Goal: Transaction & Acquisition: Purchase product/service

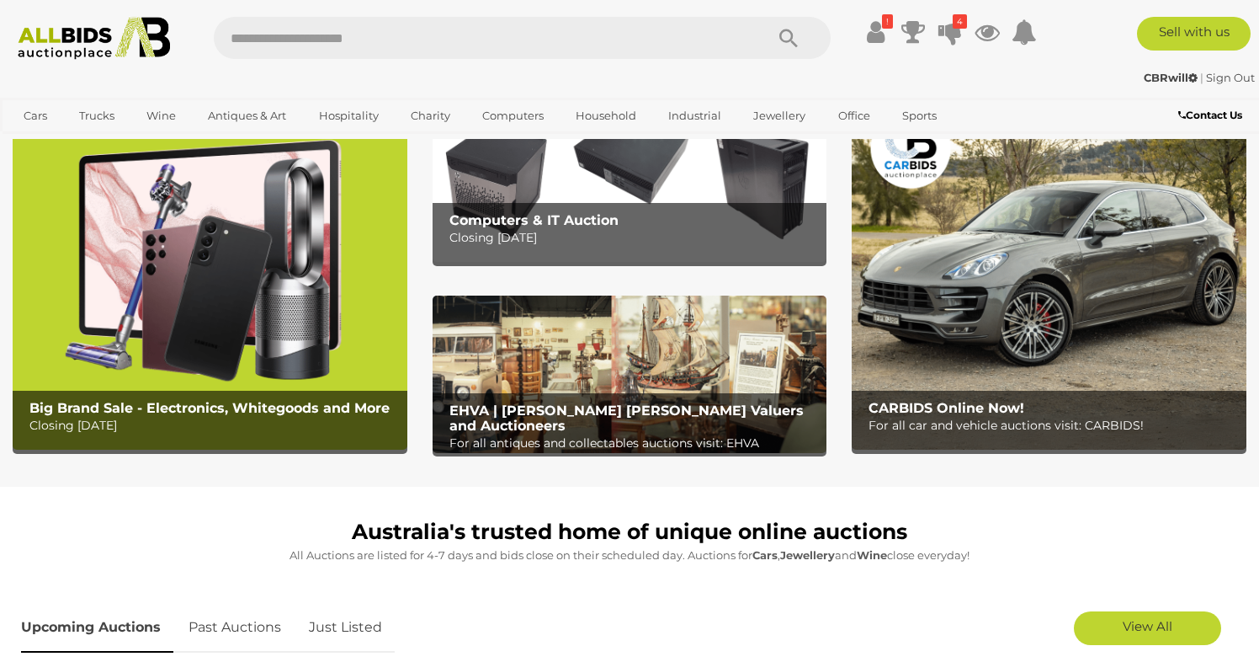
scroll to position [80, 0]
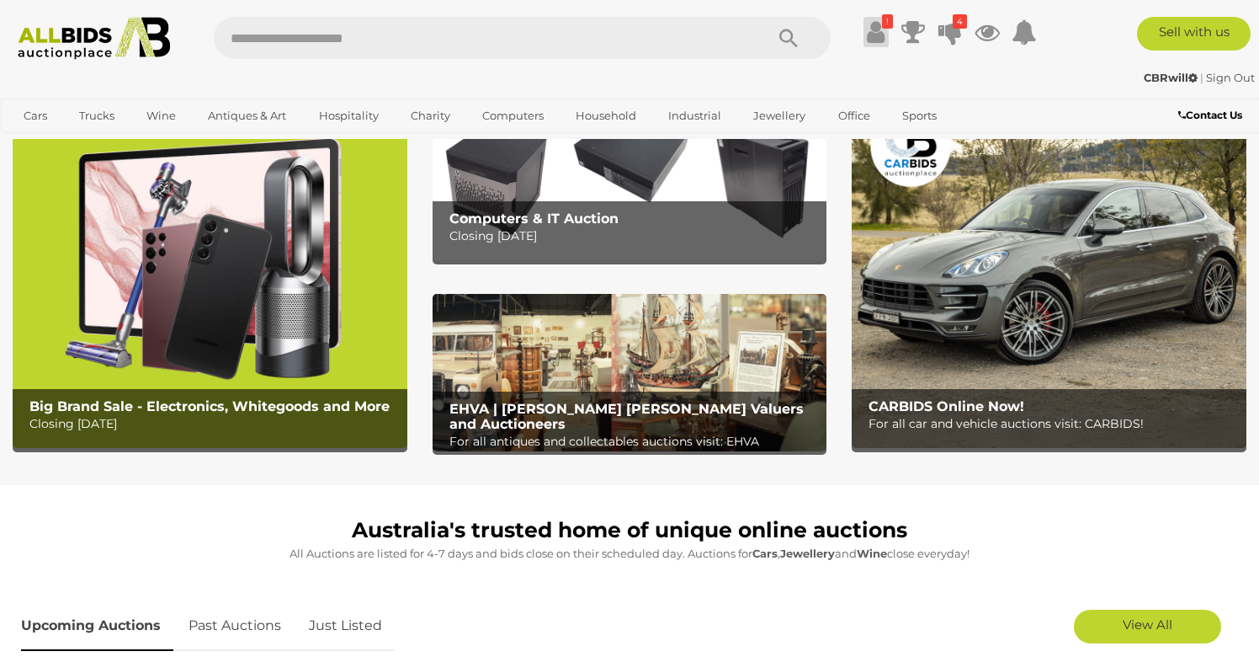
click at [880, 35] on icon at bounding box center [876, 32] width 18 height 30
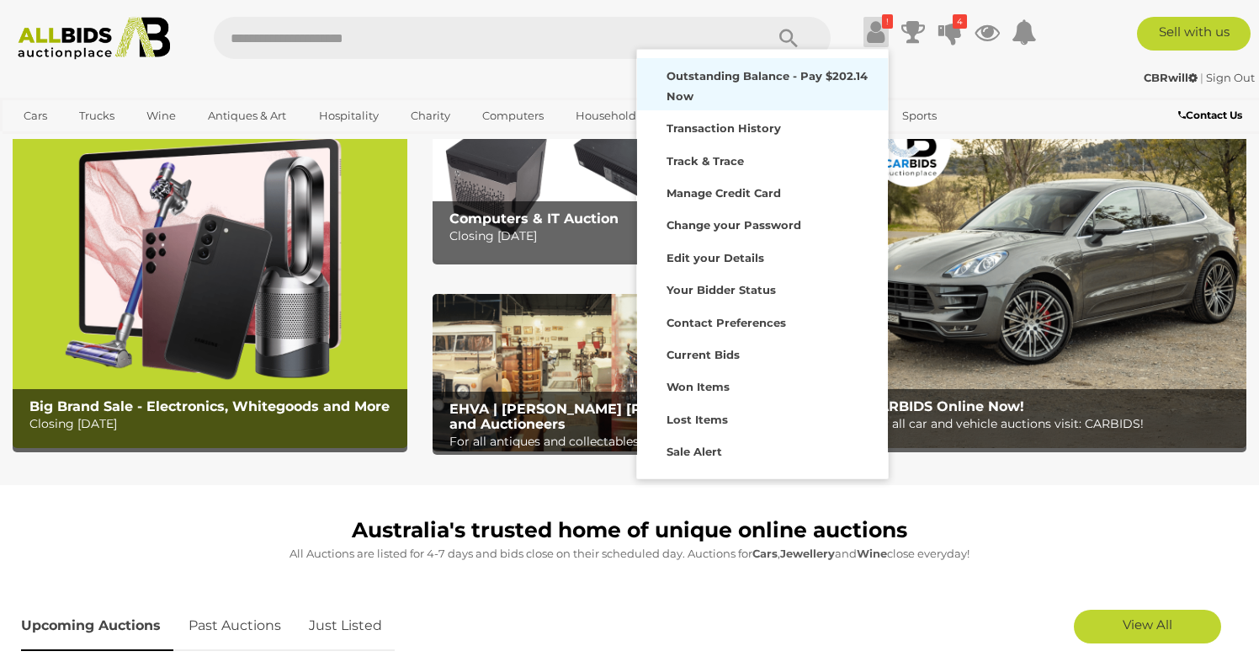
click at [778, 81] on strong "Outstanding Balance - Pay $202.14 Now" at bounding box center [767, 85] width 201 height 33
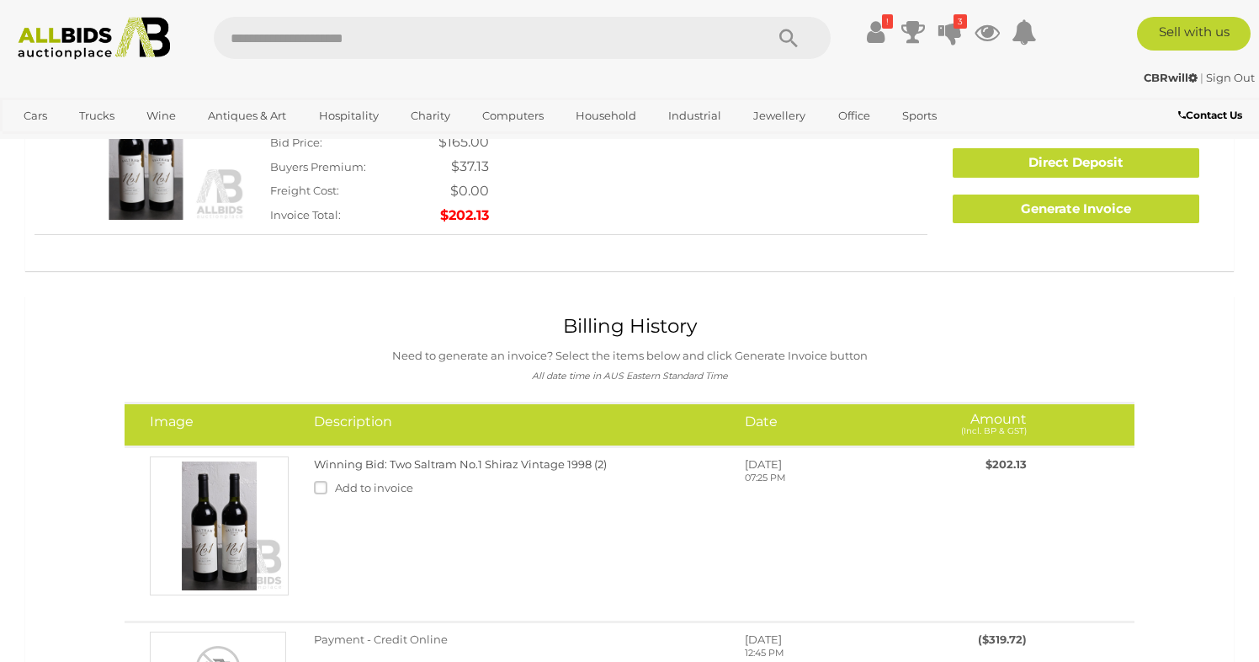
scroll to position [59, 0]
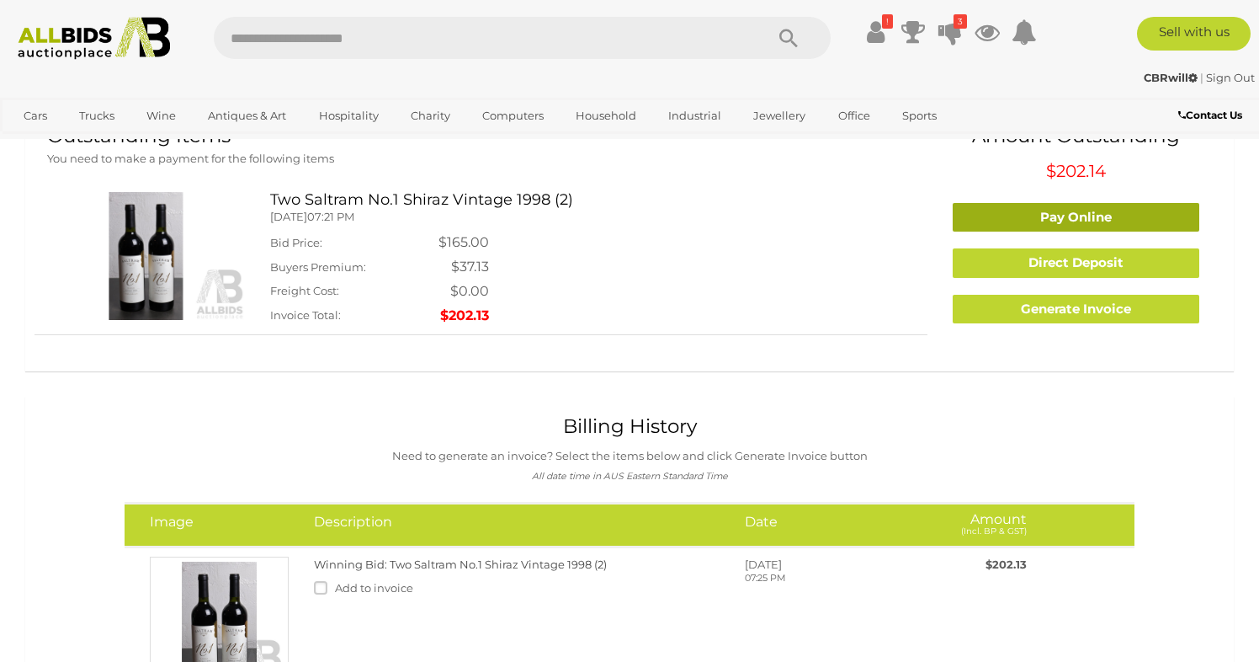
click at [1028, 207] on link "Pay Online" at bounding box center [1077, 217] width 248 height 29
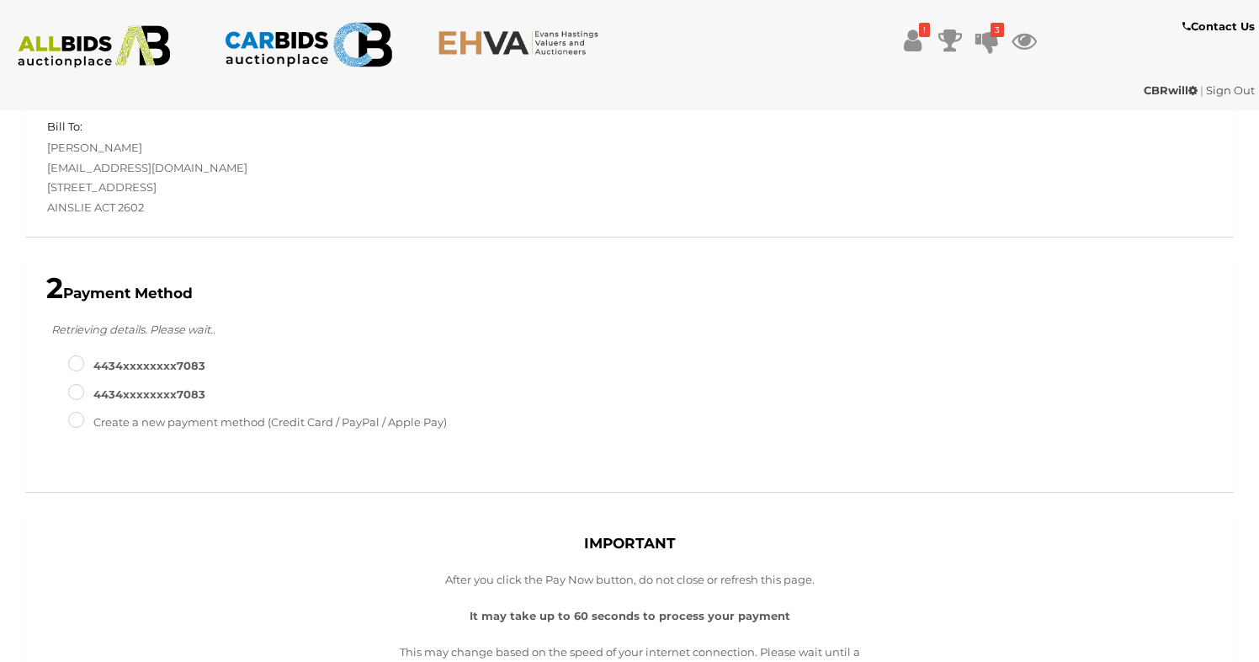
scroll to position [180, 0]
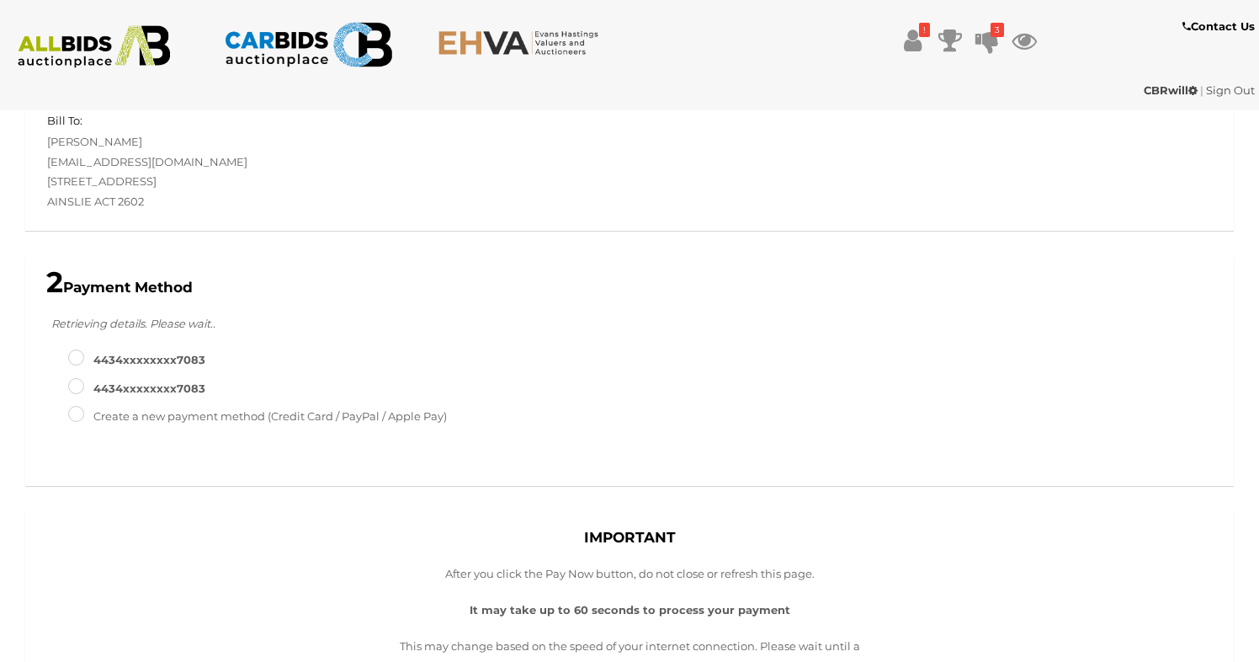
click at [162, 357] on label "4434XXXXXXXX7083" at bounding box center [136, 359] width 137 height 19
type input "**********"
type input "*"
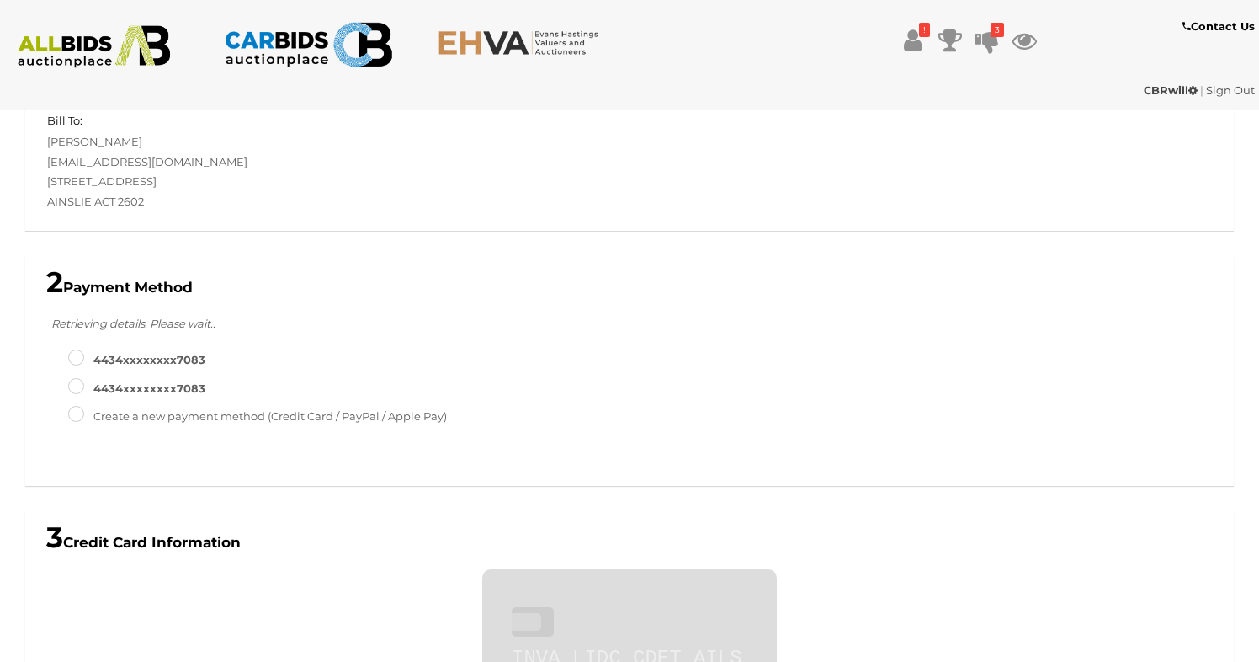
scroll to position [523, 0]
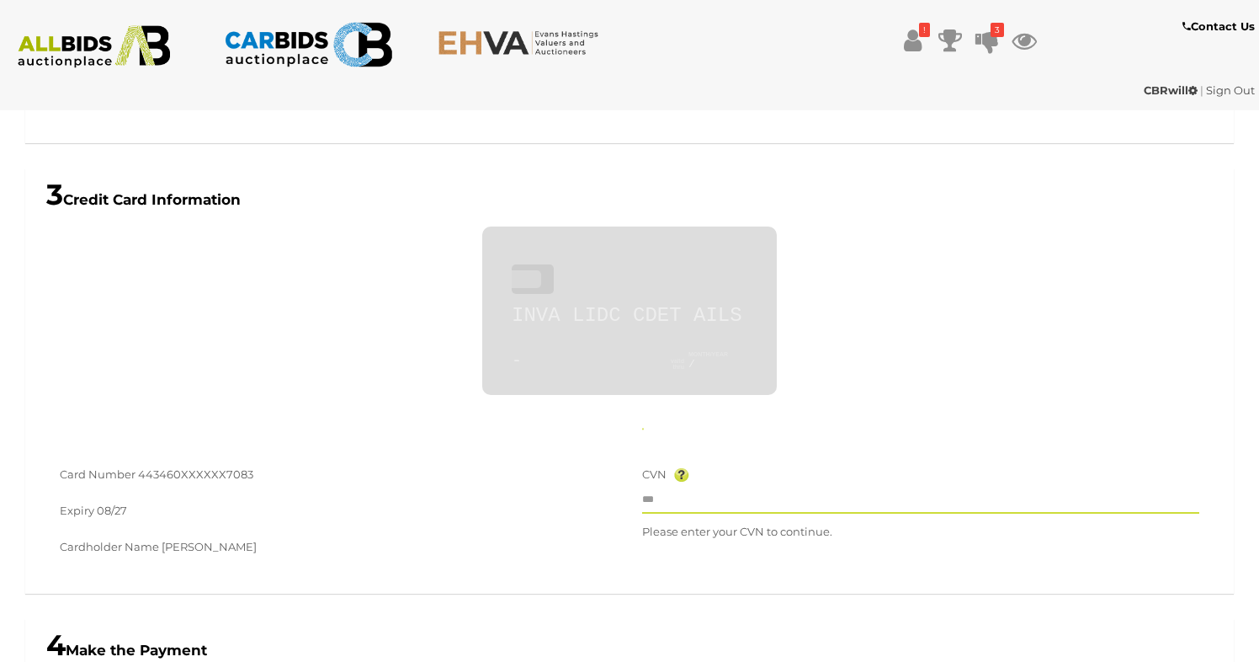
click at [656, 499] on input "text" at bounding box center [920, 500] width 557 height 25
type input "**********"
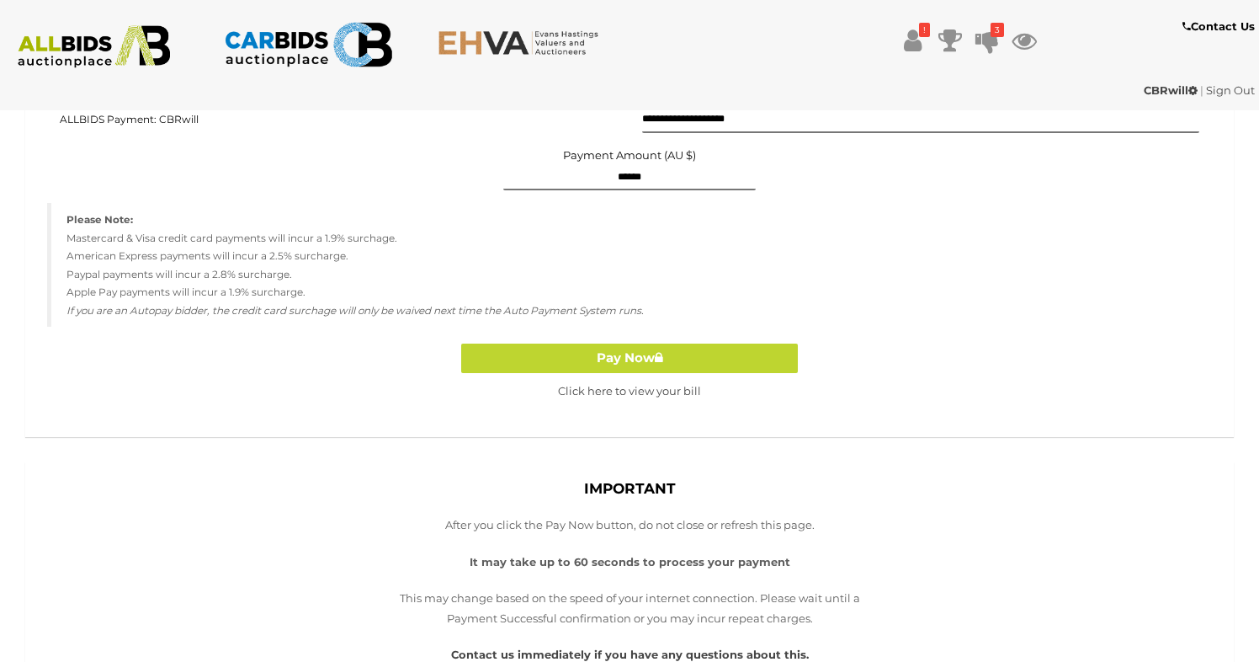
scroll to position [1094, 0]
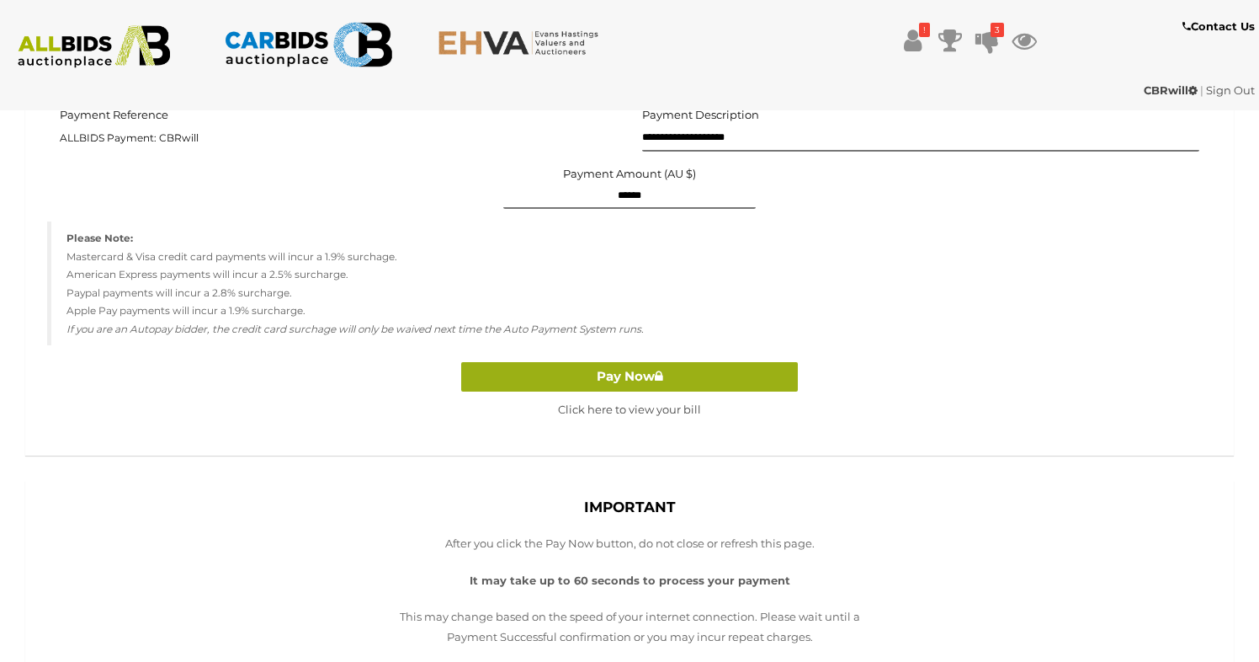
type input "***"
click at [673, 370] on button "Pay Now" at bounding box center [629, 376] width 337 height 29
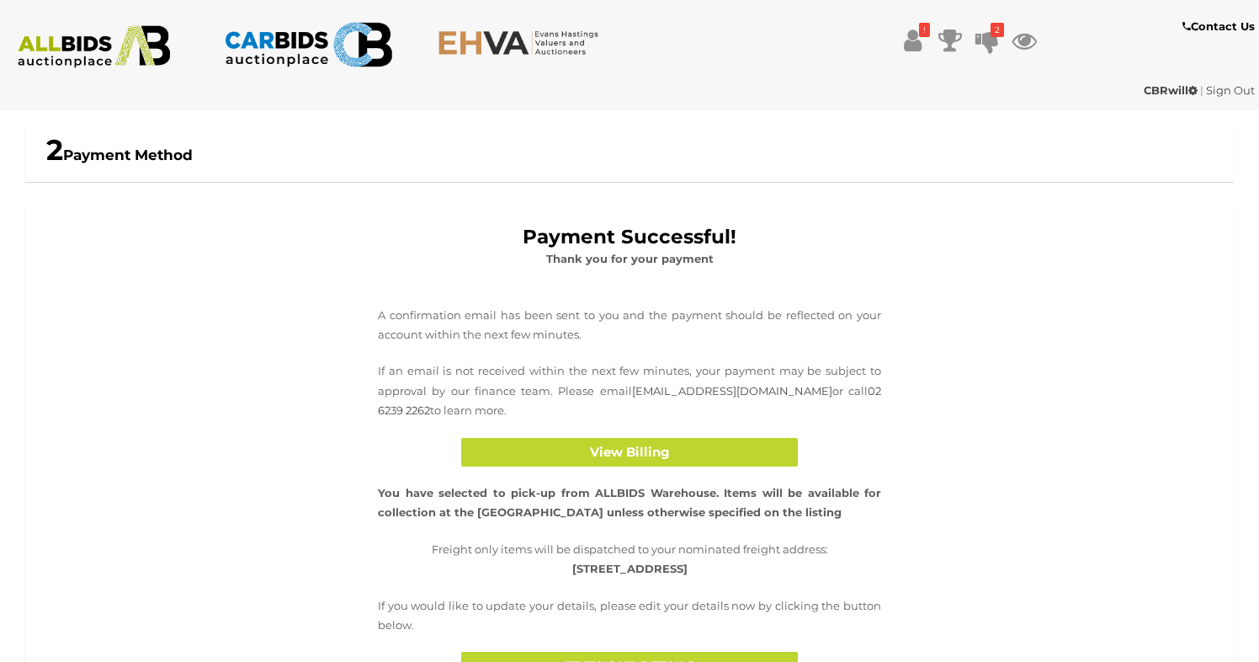
scroll to position [302, 0]
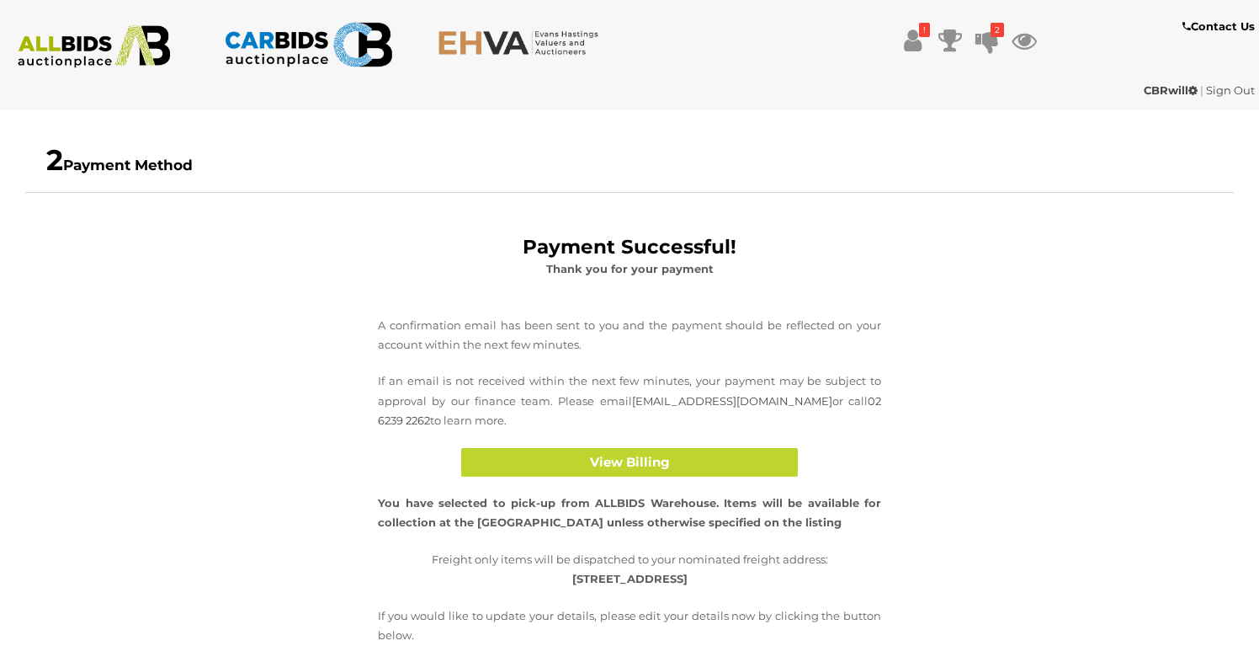
click at [140, 48] on img at bounding box center [94, 46] width 170 height 43
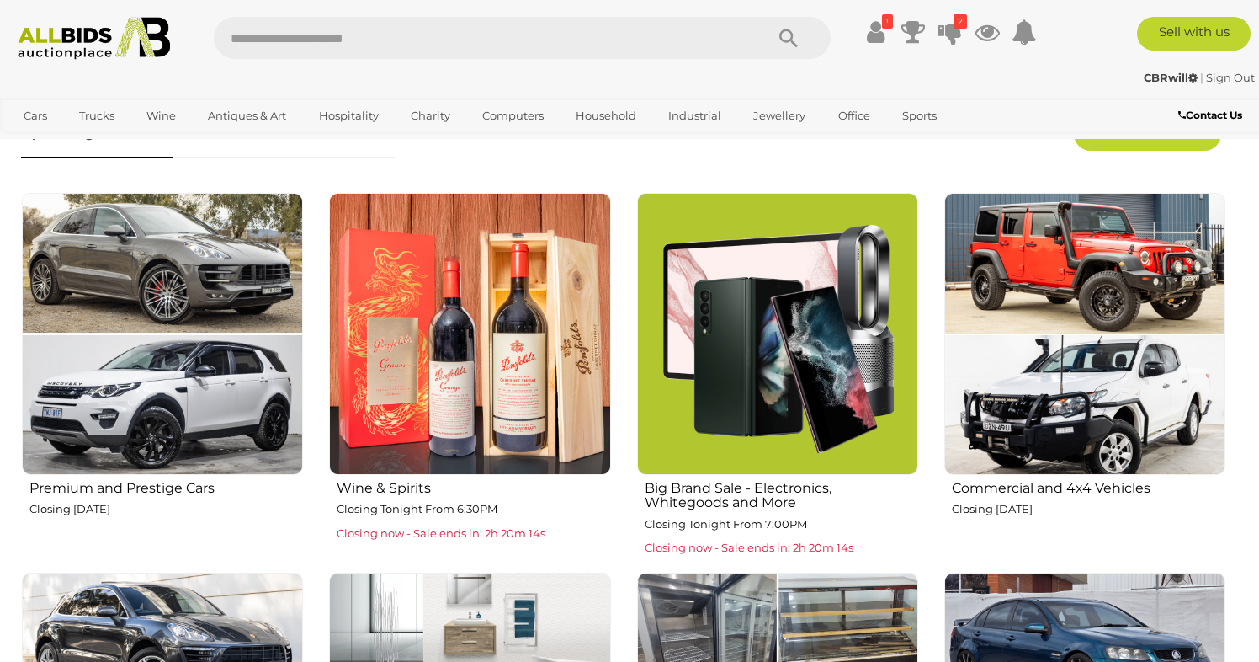
scroll to position [519, 0]
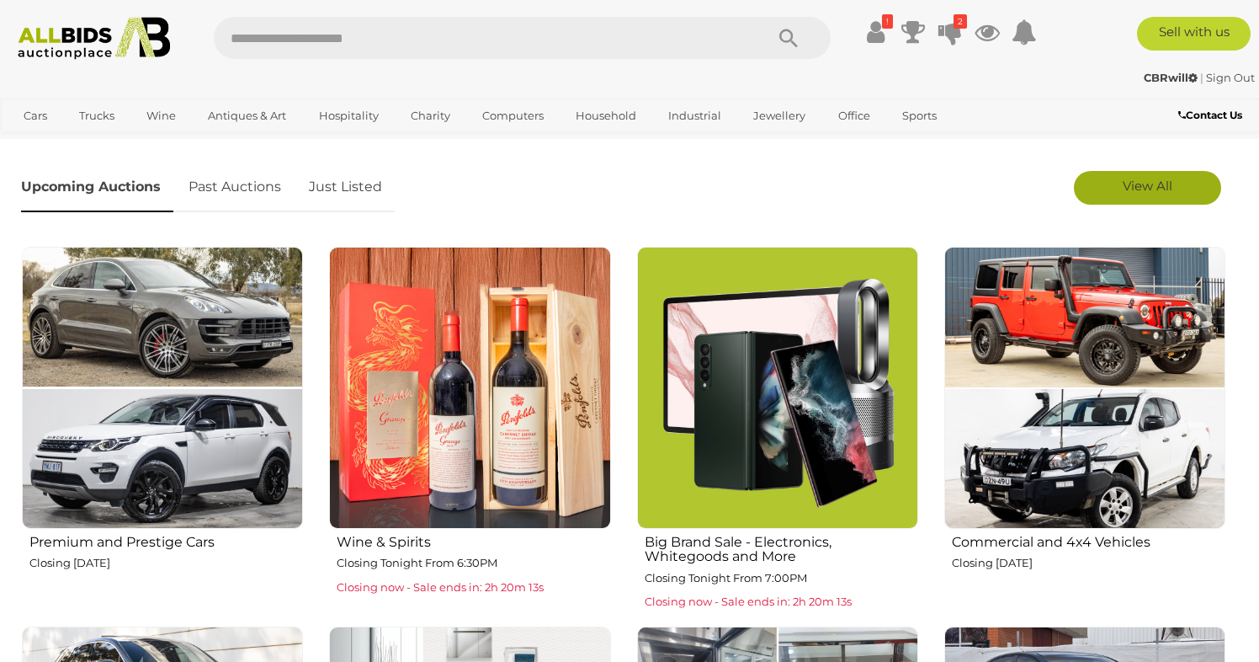
click at [1146, 189] on span "View All" at bounding box center [1148, 186] width 50 height 16
click at [956, 36] on icon at bounding box center [951, 32] width 24 height 30
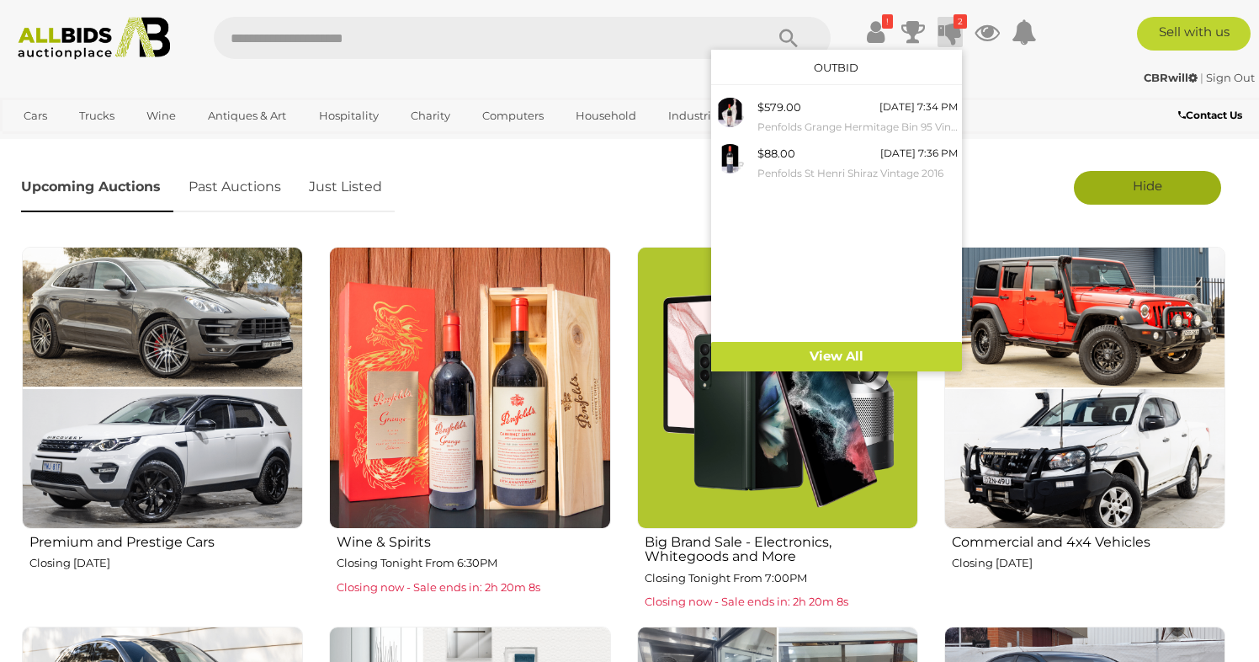
click at [592, 190] on div "Upcoming Auctions Past Auctions Just Listed" at bounding box center [522, 187] width 1018 height 67
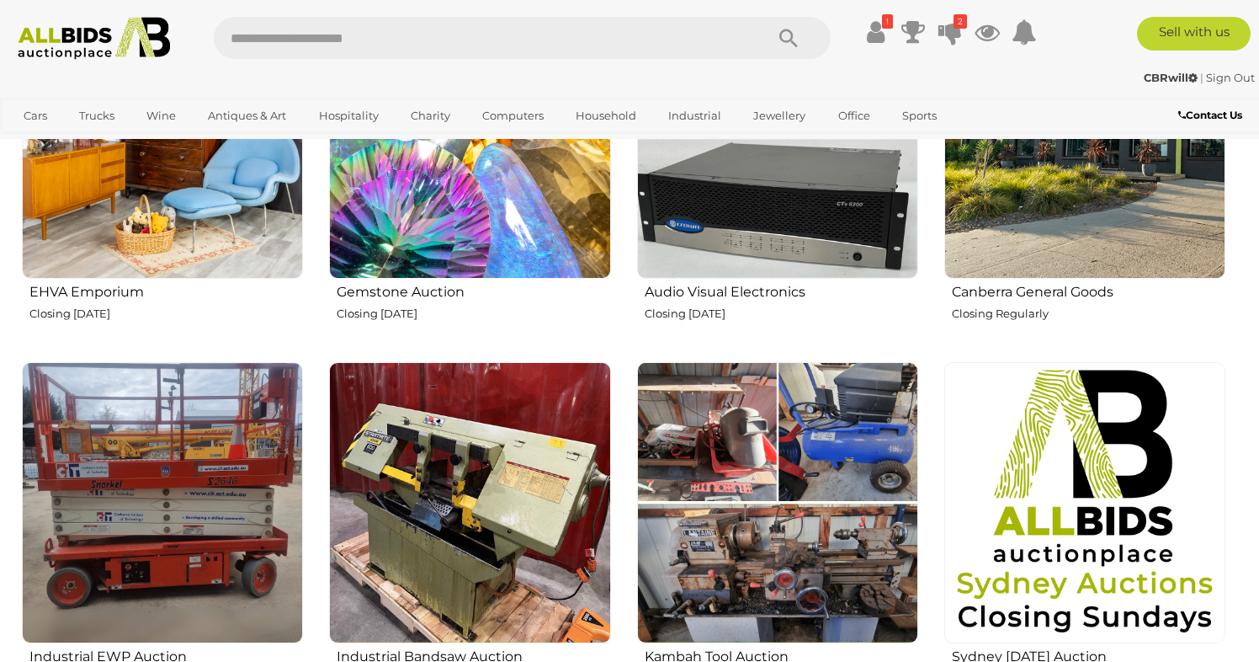
scroll to position [2062, 0]
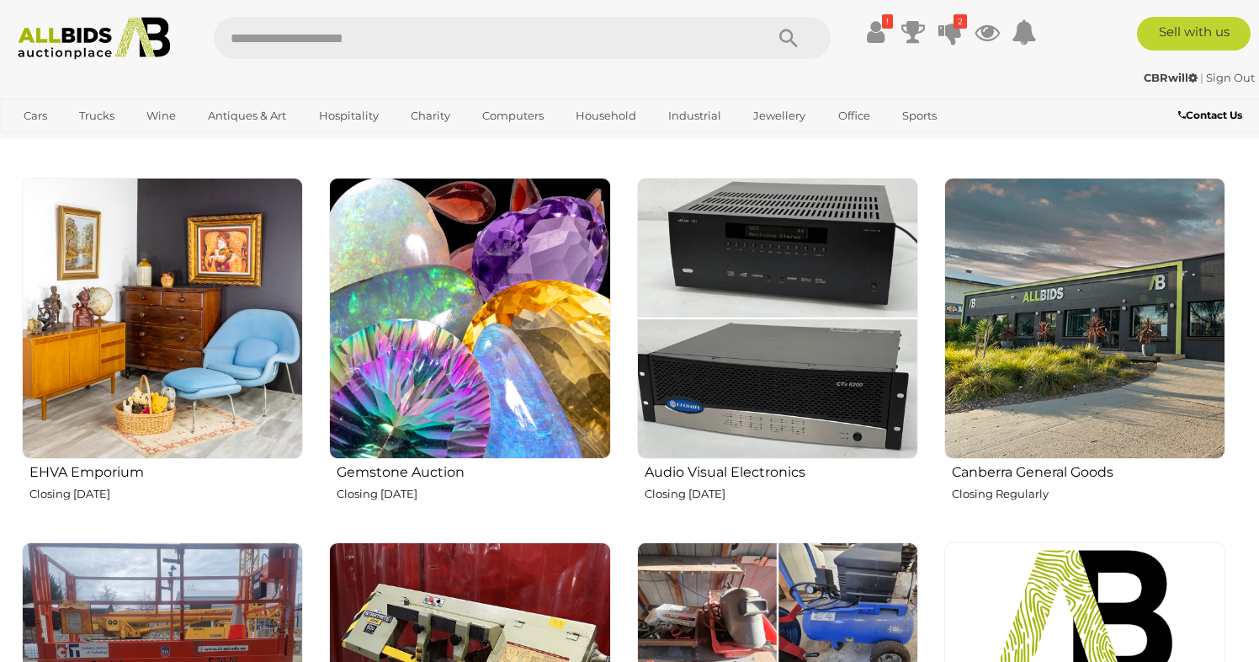
click at [158, 331] on img at bounding box center [162, 318] width 281 height 281
